Goal: Information Seeking & Learning: Learn about a topic

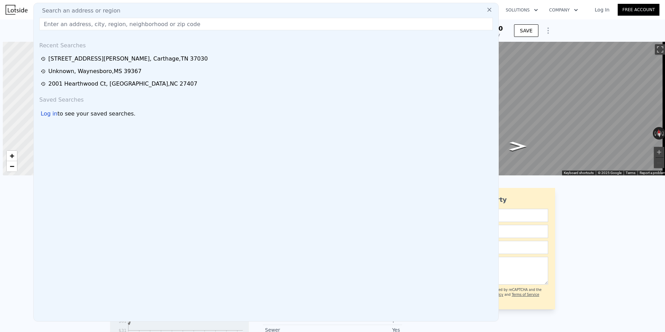
scroll to position [0, 3]
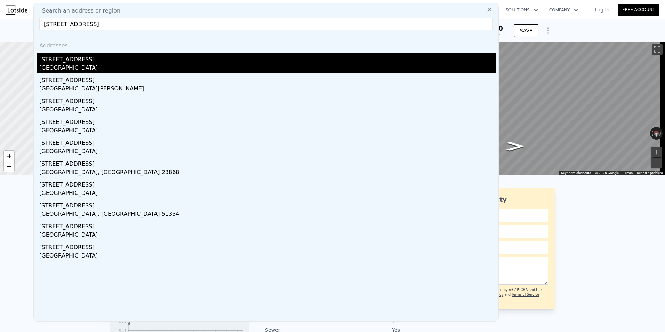
type input "[STREET_ADDRESS]"
click at [70, 57] on div "[STREET_ADDRESS]" at bounding box center [267, 58] width 456 height 11
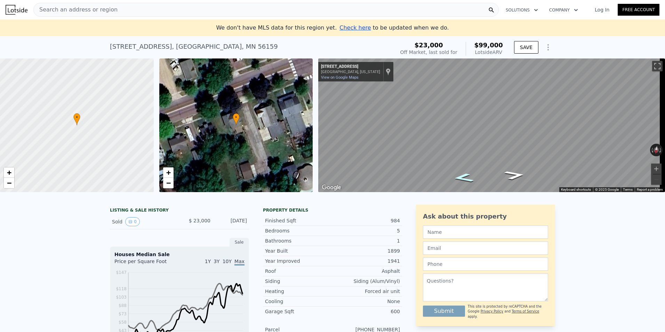
click at [466, 179] on icon "Go East, 3rd Ave" at bounding box center [463, 177] width 38 height 13
click at [513, 177] on icon "Go West, 3rd Ave" at bounding box center [514, 174] width 38 height 13
click at [513, 177] on icon "Go West, 3rd Ave" at bounding box center [514, 174] width 39 height 13
click at [57, 7] on span "Search an address or region" at bounding box center [76, 10] width 84 height 8
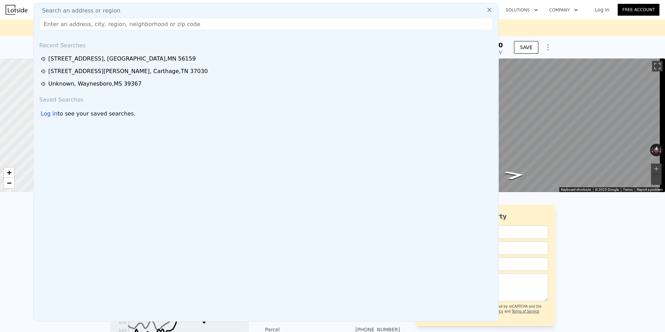
click at [60, 24] on input "text" at bounding box center [265, 24] width 453 height 13
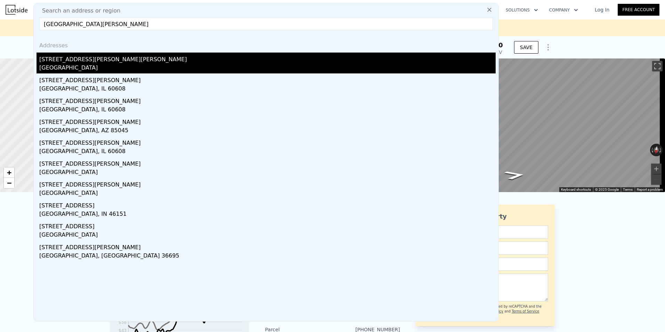
type input "[GEOGRAPHIC_DATA][PERSON_NAME]"
click at [94, 59] on div "[STREET_ADDRESS][PERSON_NAME][PERSON_NAME]" at bounding box center [267, 58] width 456 height 11
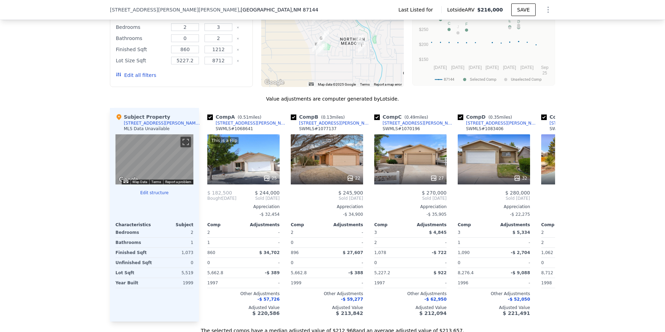
scroll to position [484, 0]
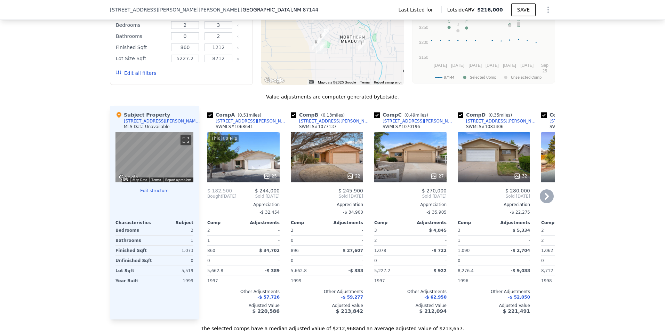
click at [546, 202] on icon at bounding box center [547, 196] width 14 height 14
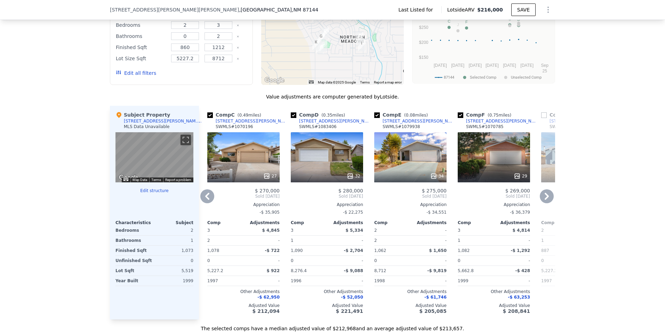
click at [546, 202] on icon at bounding box center [547, 196] width 14 height 14
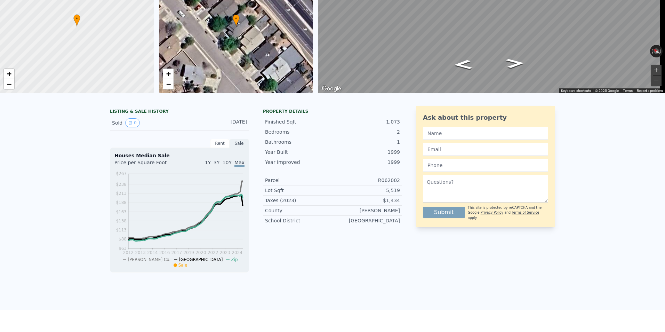
scroll to position [0, 0]
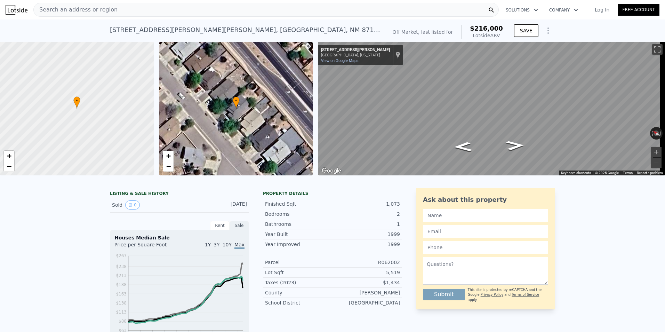
click at [177, 11] on div "Search an address or region" at bounding box center [265, 10] width 465 height 14
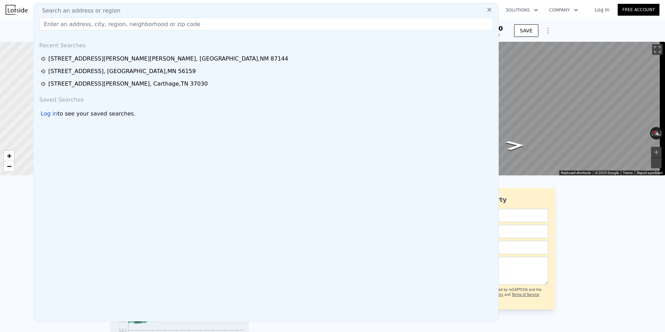
click at [96, 24] on input "text" at bounding box center [265, 24] width 453 height 13
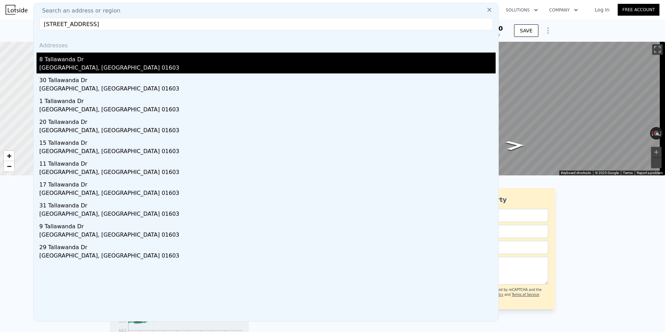
type input "[STREET_ADDRESS]"
click at [77, 65] on div "[GEOGRAPHIC_DATA], [GEOGRAPHIC_DATA] 01603" at bounding box center [267, 69] width 456 height 10
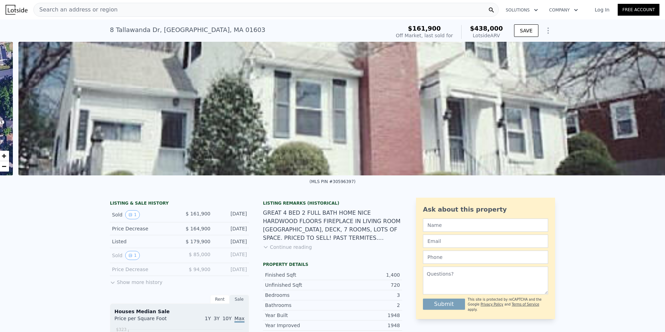
scroll to position [0, 318]
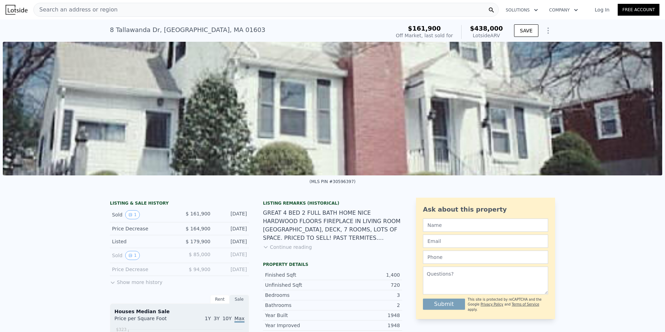
click at [73, 14] on div "Search an address or region" at bounding box center [76, 9] width 84 height 13
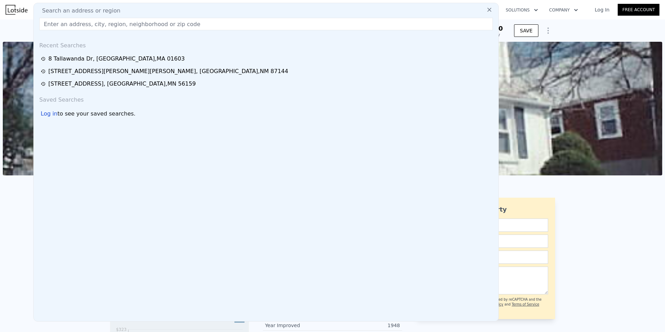
click at [56, 24] on input "text" at bounding box center [265, 24] width 453 height 13
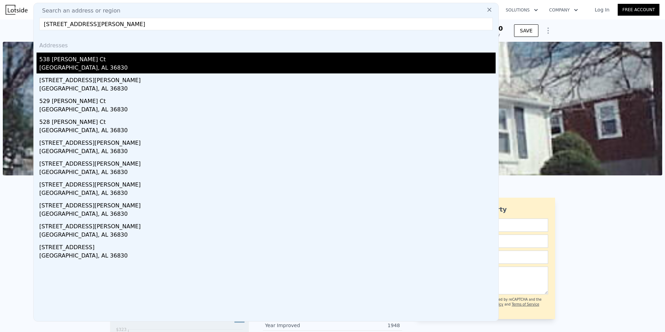
type input "[STREET_ADDRESS][PERSON_NAME]"
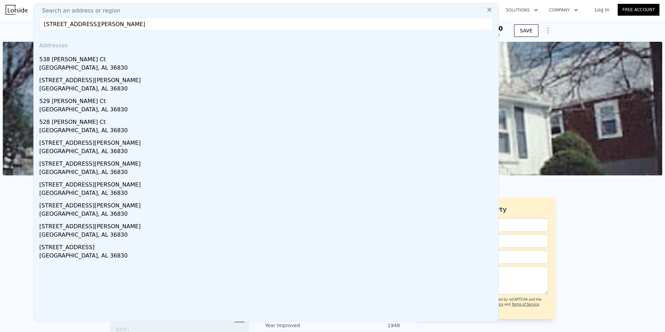
click at [68, 63] on div "538 [PERSON_NAME] Ct" at bounding box center [267, 58] width 456 height 11
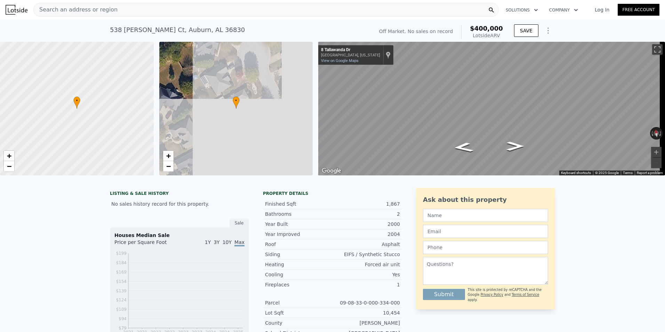
scroll to position [0, 3]
